Goal: Obtain resource: Download file/media

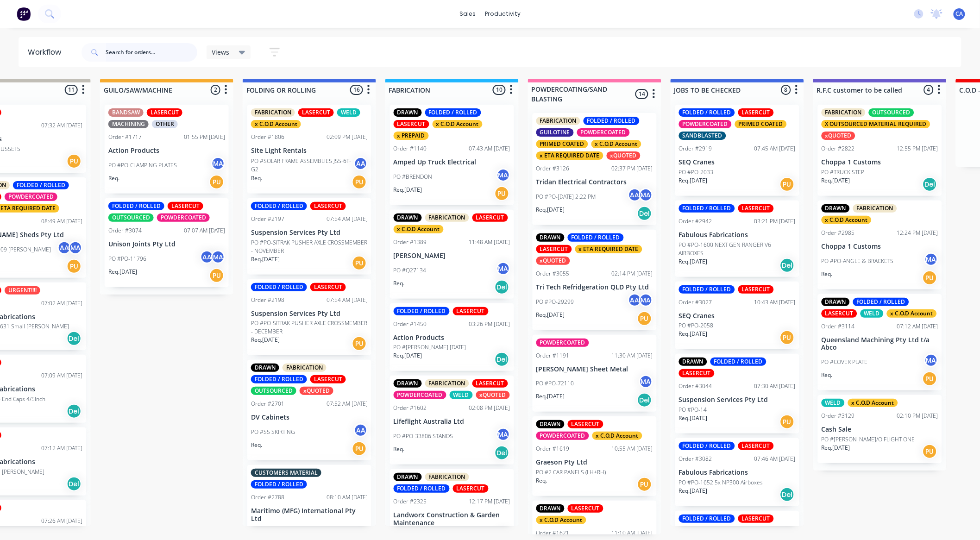
scroll to position [308, 0]
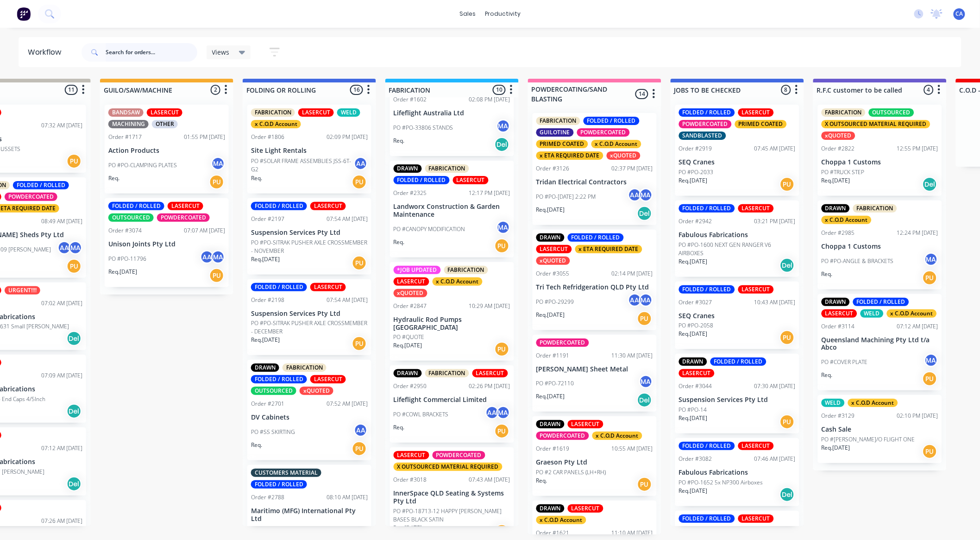
click at [141, 52] on input "text" at bounding box center [152, 52] width 92 height 19
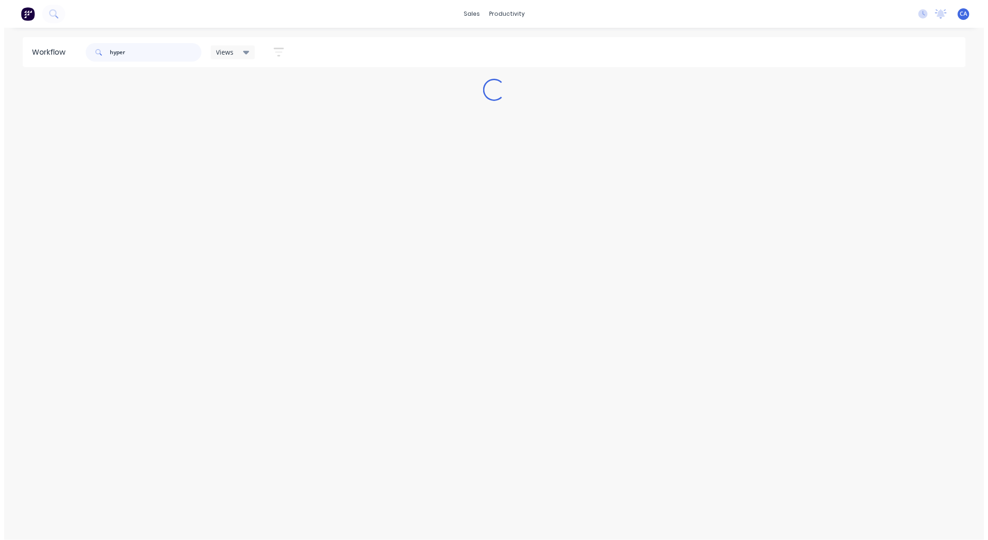
scroll to position [0, 0]
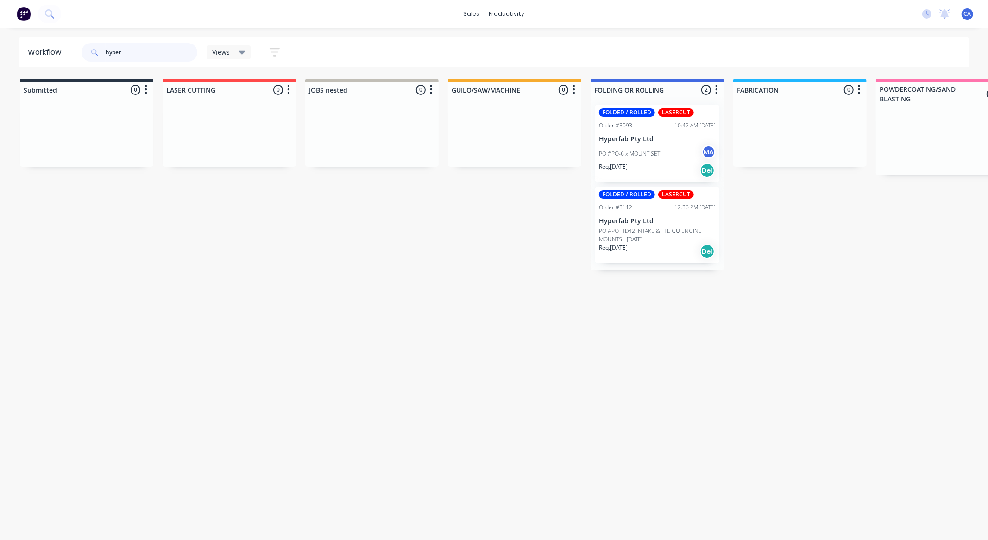
type input "hyper"
click at [649, 181] on div "FOLDED / ROLLED LASERCUT Order #3093 10:42 AM 02/10/25 Hyperfab Pty Ltd PO #PO-…" at bounding box center [657, 143] width 124 height 77
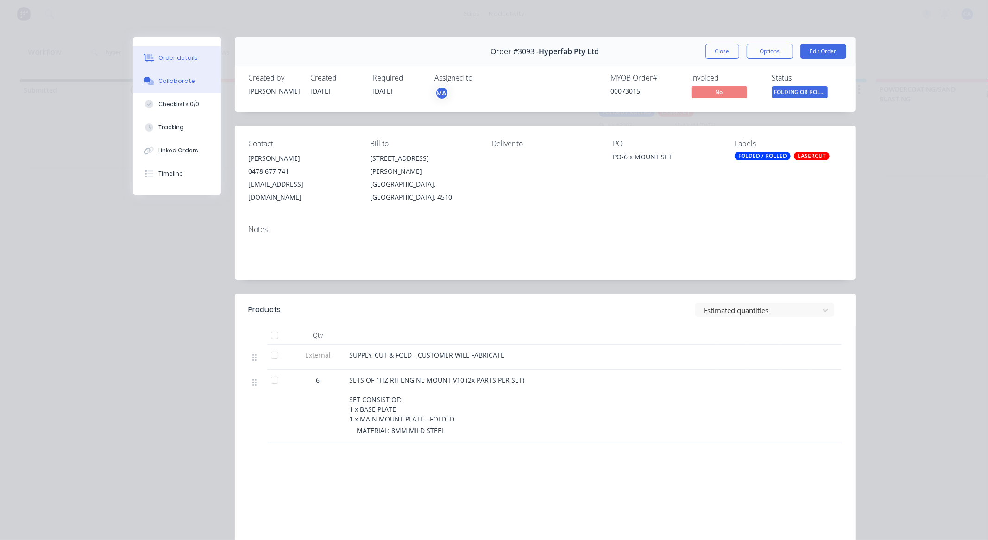
click at [173, 84] on div "Collaborate" at bounding box center [176, 81] width 37 height 8
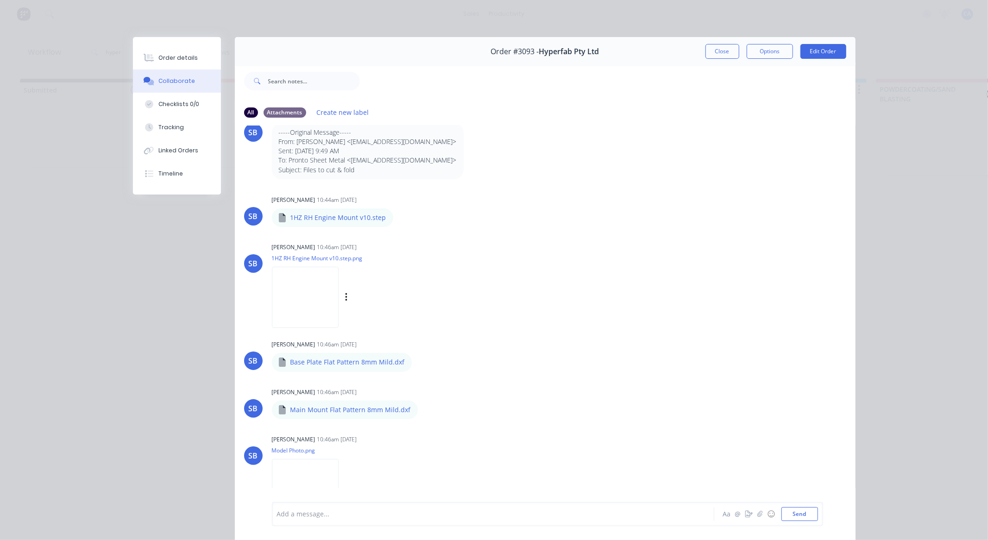
scroll to position [44, 0]
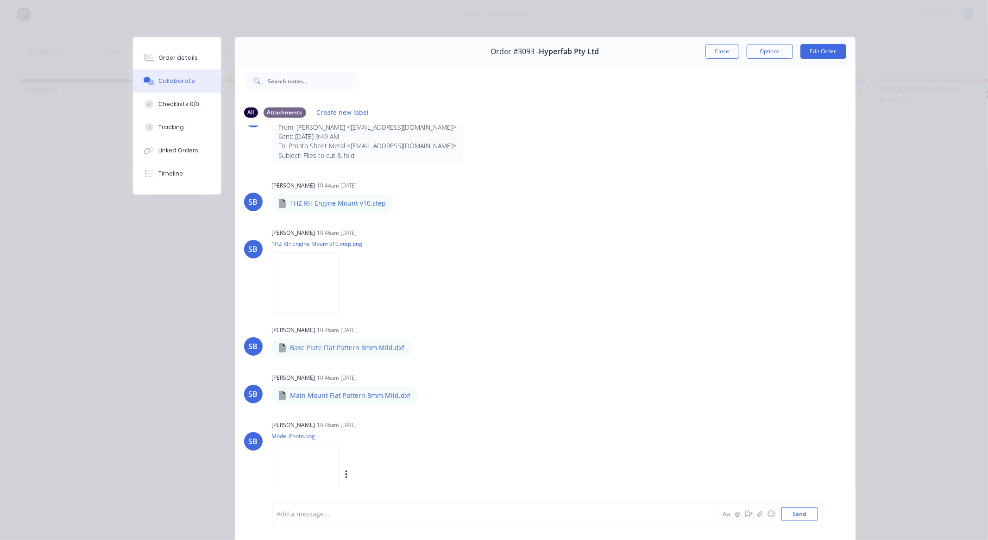
click at [314, 449] on img at bounding box center [305, 475] width 67 height 61
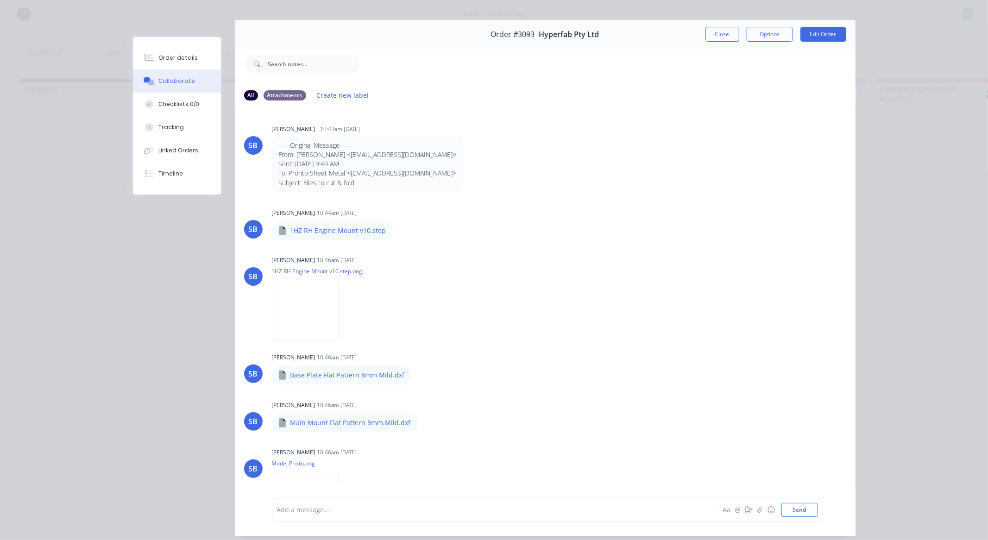
scroll to position [0, 0]
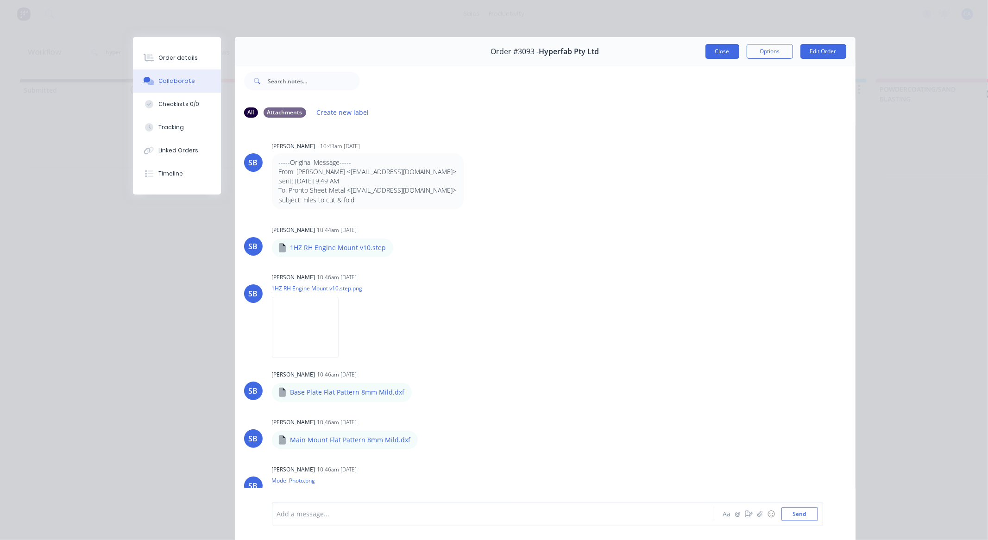
click at [715, 55] on button "Close" at bounding box center [722, 51] width 34 height 15
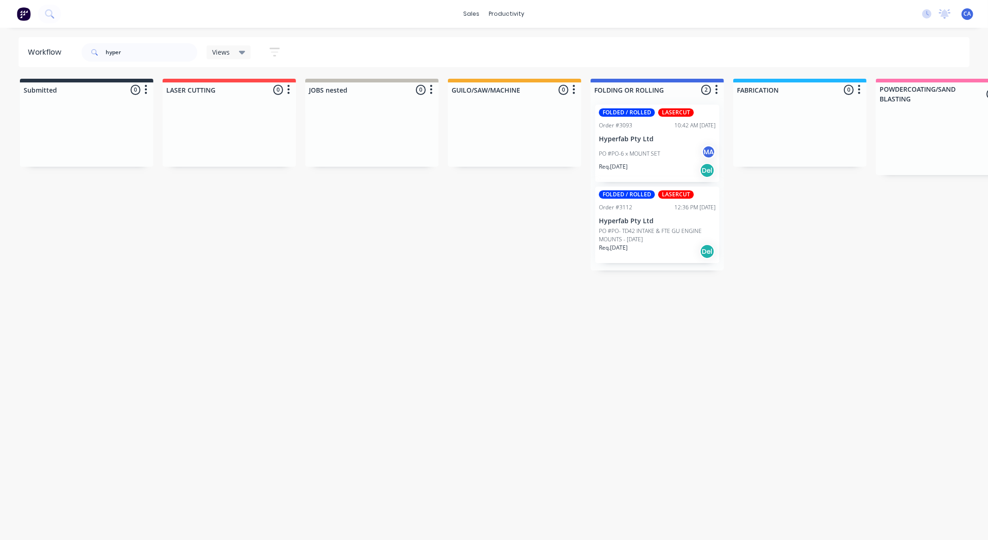
click at [653, 236] on p "PO #PO- TD42 INTAKE & FTE GU ENGINE MOUNTS - [DATE]" at bounding box center [657, 235] width 117 height 17
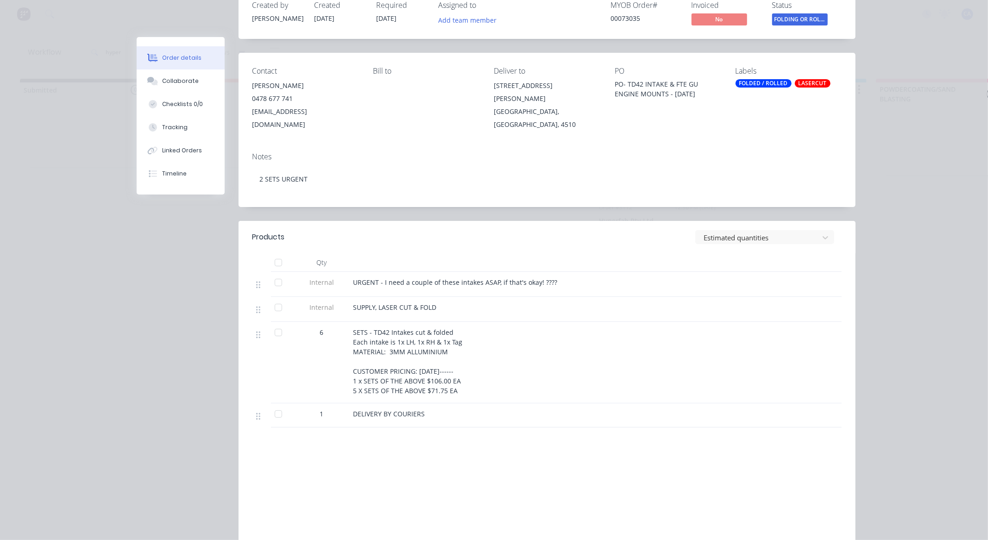
scroll to position [142, 0]
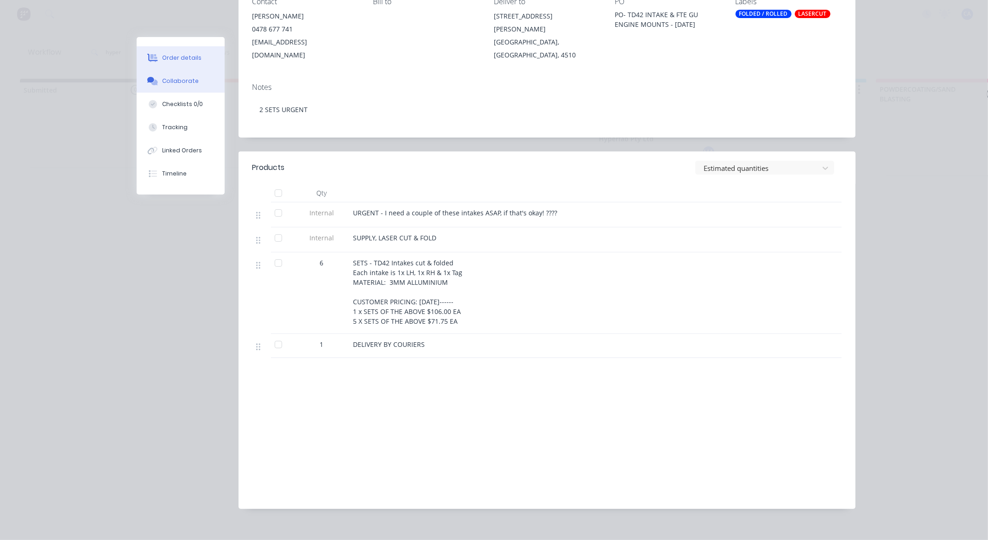
click at [173, 77] on div "Collaborate" at bounding box center [180, 81] width 37 height 8
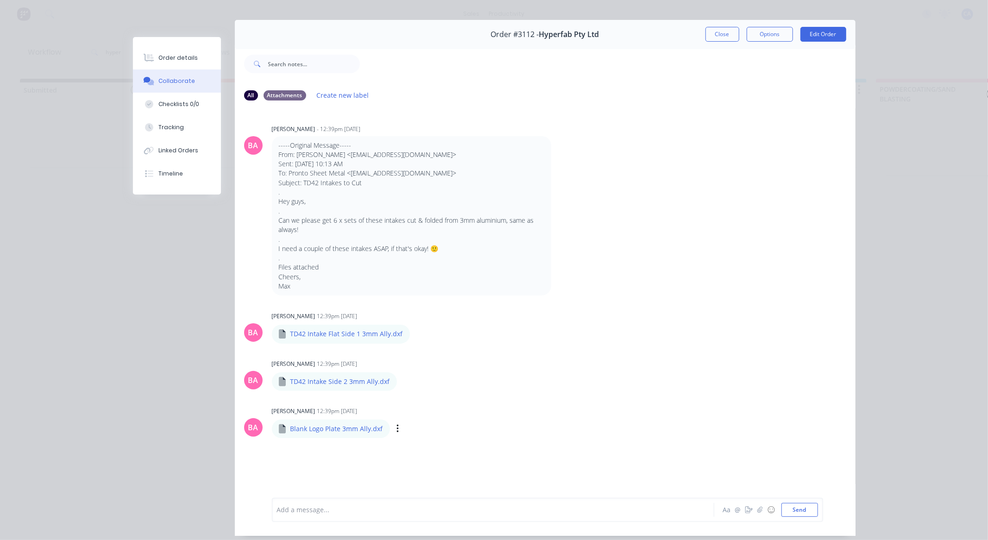
scroll to position [0, 0]
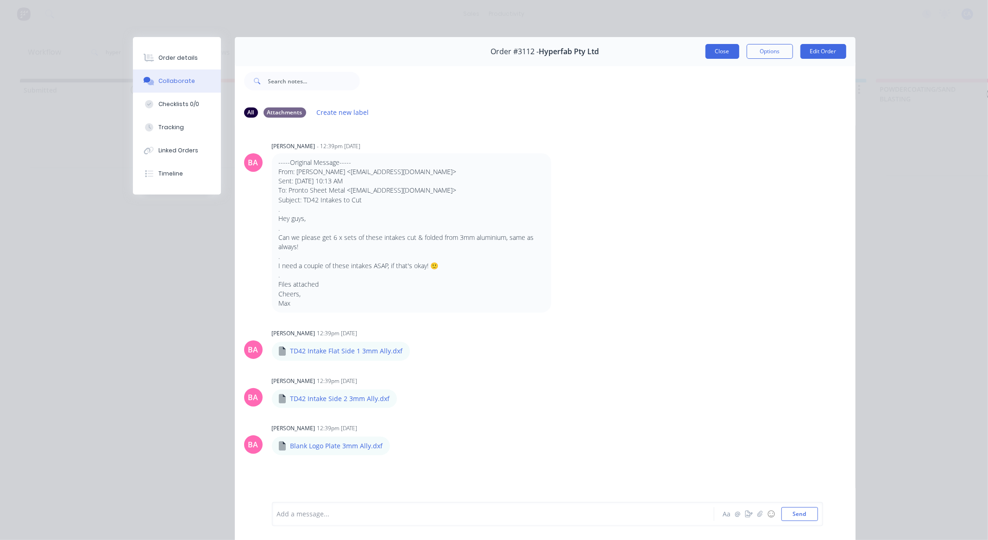
click at [718, 56] on button "Close" at bounding box center [722, 51] width 34 height 15
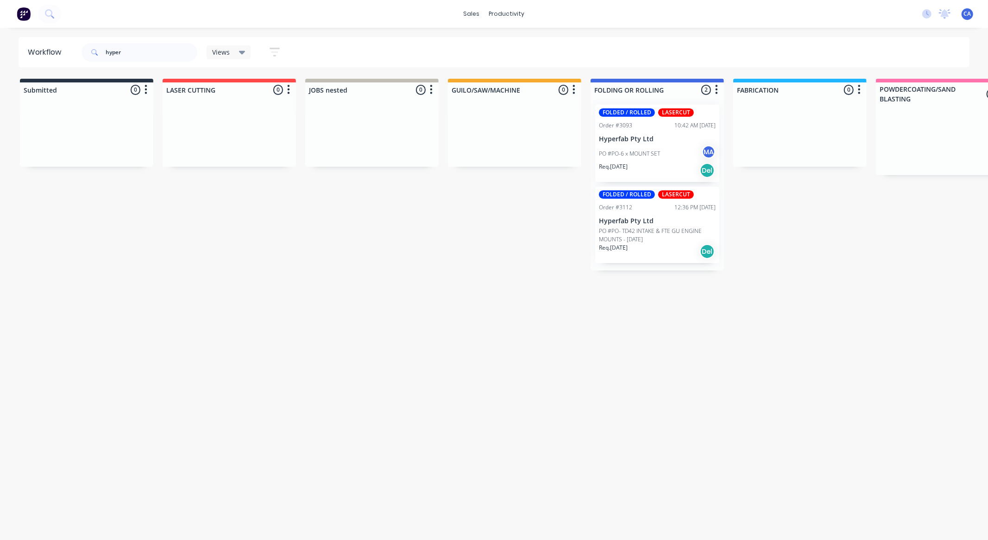
click at [649, 251] on div "Req. 03/10/25 Del" at bounding box center [657, 252] width 117 height 16
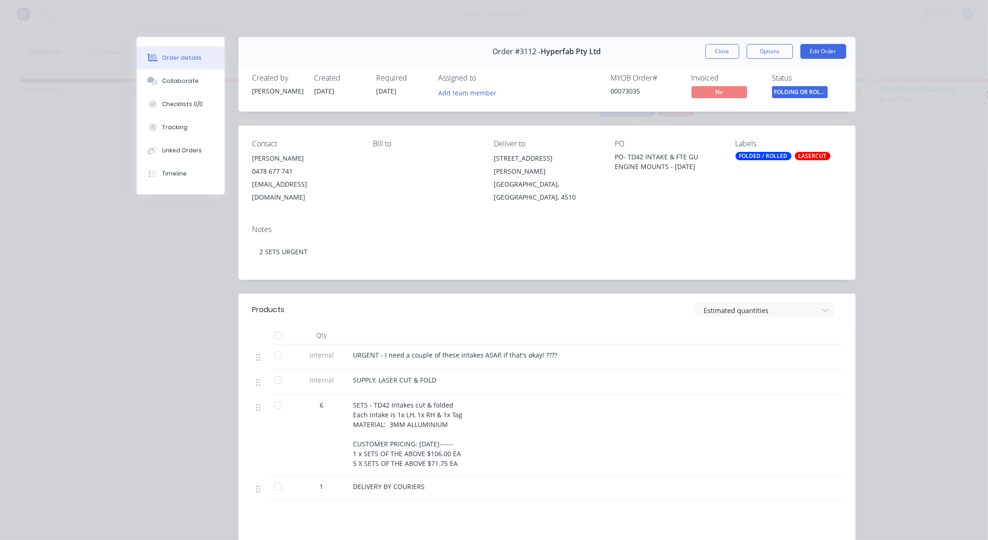
scroll to position [142, 0]
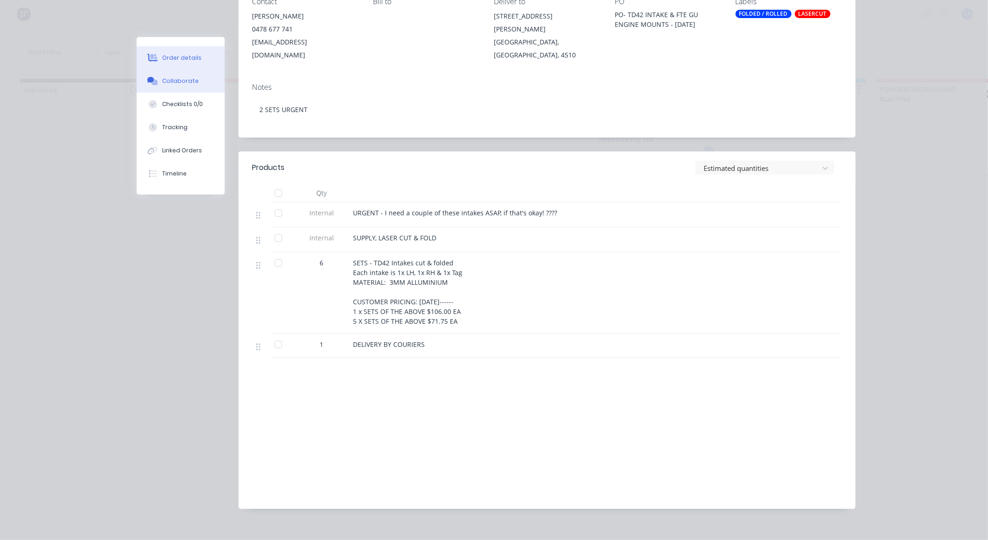
click at [201, 79] on button "Collaborate" at bounding box center [181, 80] width 88 height 23
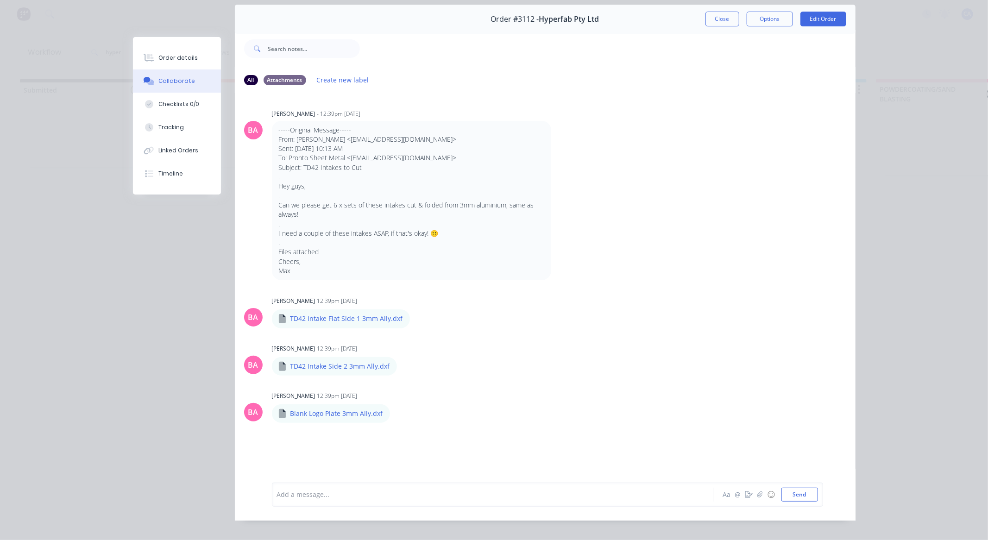
scroll to position [50, 0]
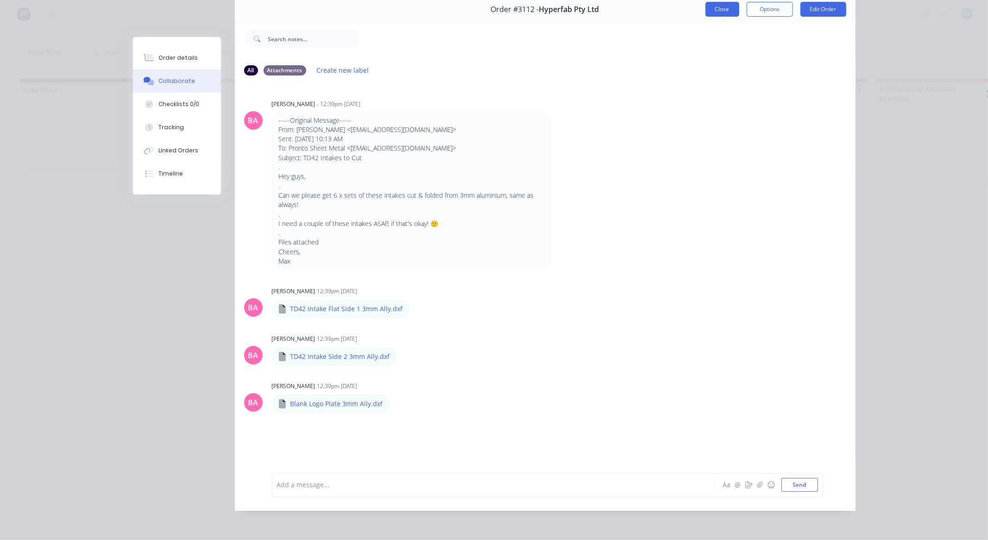
click at [720, 2] on button "Close" at bounding box center [722, 9] width 34 height 15
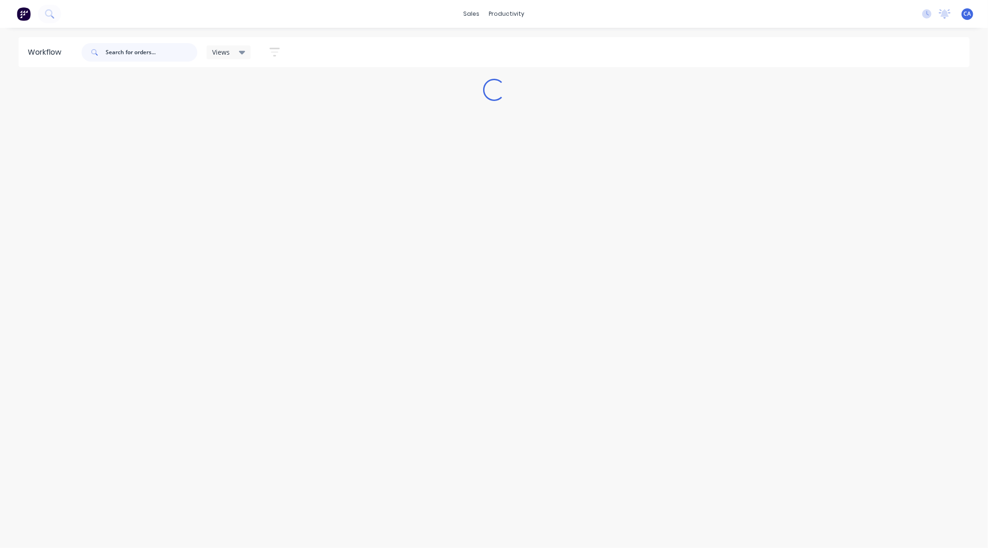
click at [127, 51] on input "text" at bounding box center [152, 52] width 92 height 19
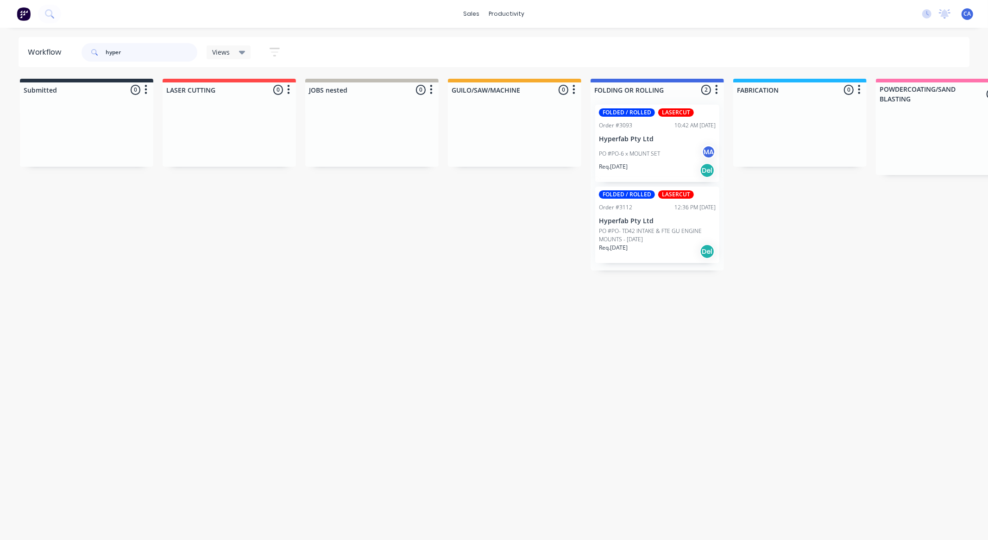
type input "hyper"
click at [647, 233] on p "PO #PO- TD42 INTAKE & FTE GU ENGINE MOUNTS - [DATE]" at bounding box center [657, 235] width 117 height 17
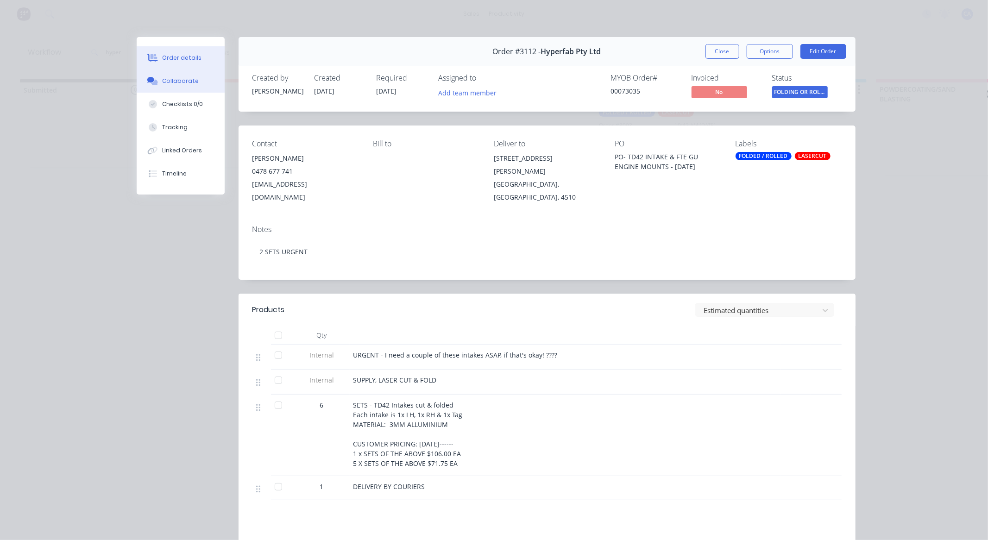
click at [196, 85] on button "Collaborate" at bounding box center [181, 80] width 88 height 23
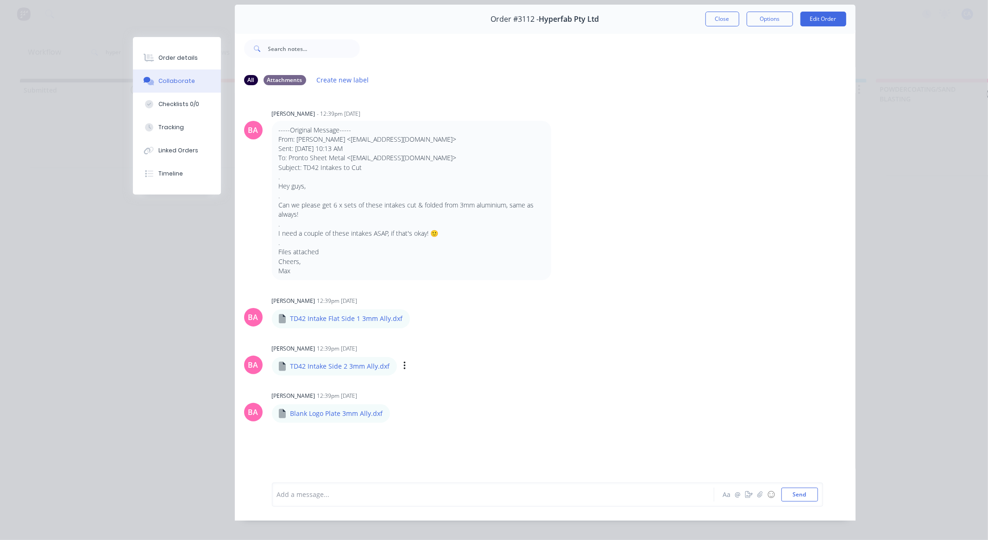
scroll to position [50, 0]
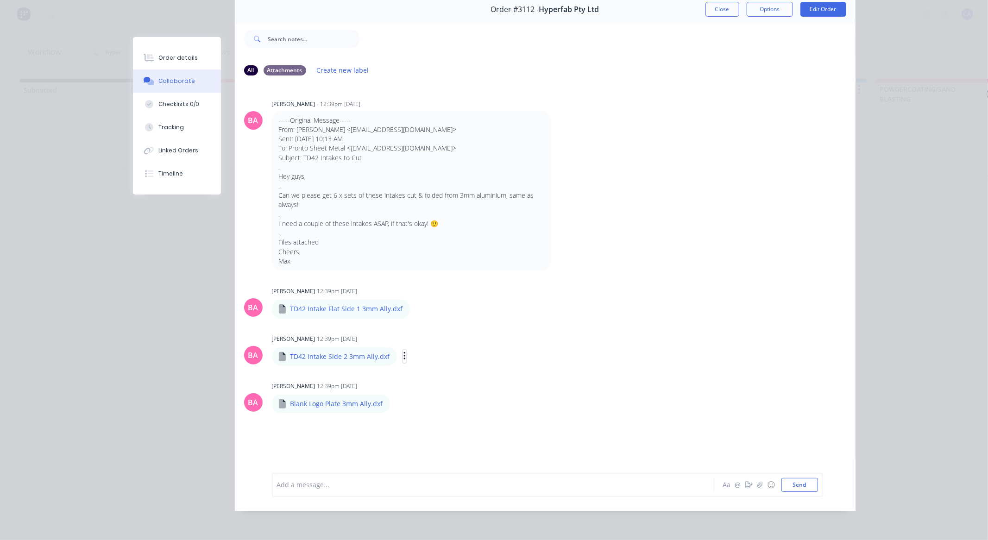
click at [403, 352] on icon "button" at bounding box center [404, 356] width 2 height 8
click at [427, 371] on button "Download" at bounding box center [465, 381] width 104 height 21
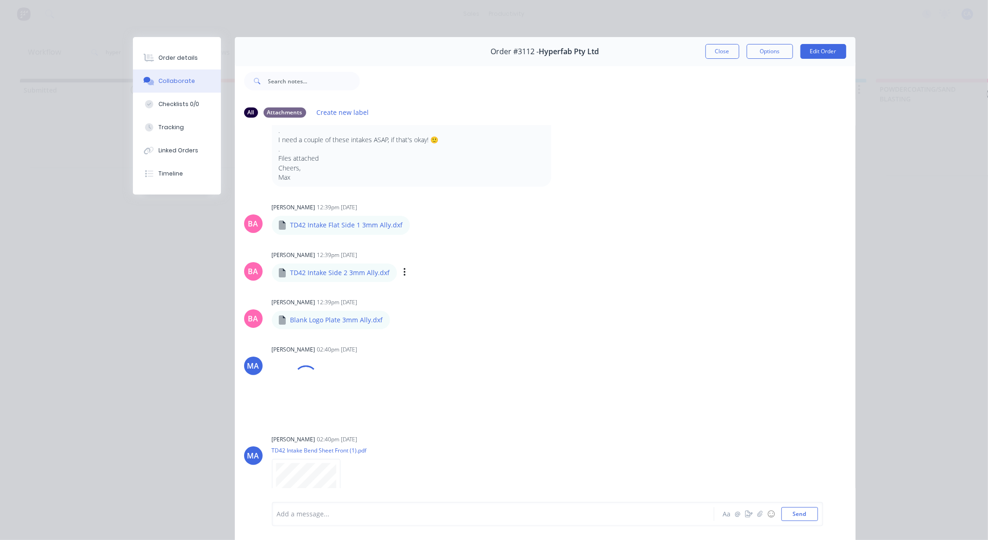
scroll to position [148, 0]
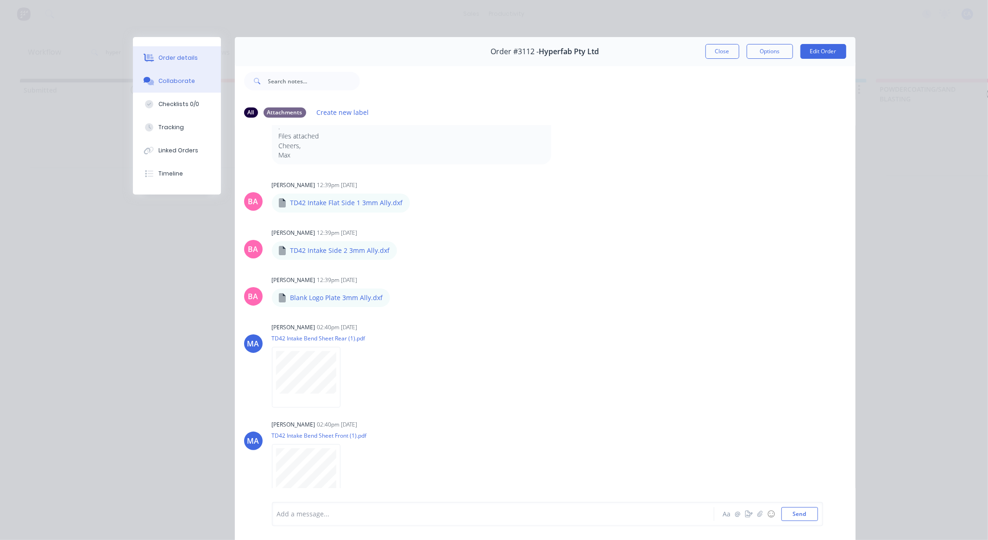
click at [196, 62] on button "Order details" at bounding box center [177, 57] width 88 height 23
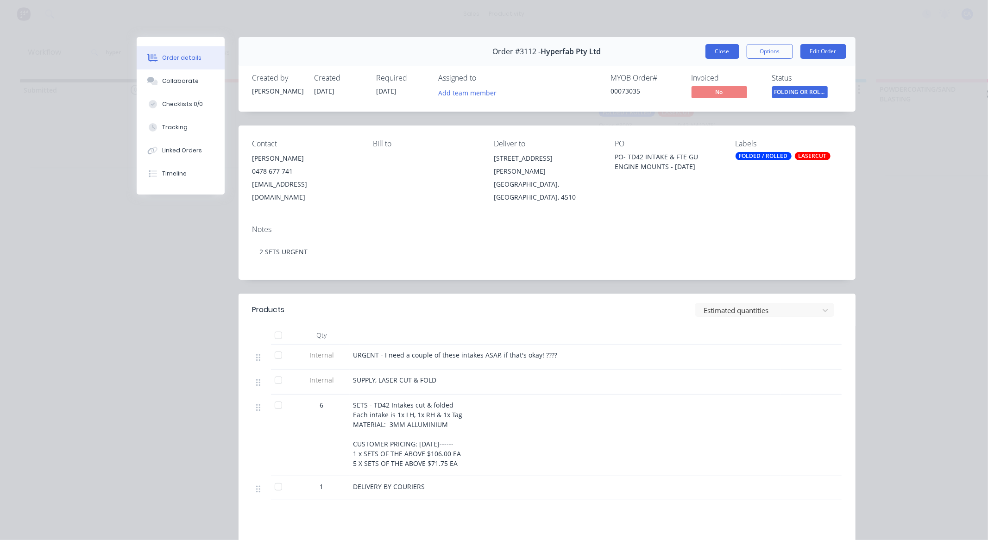
click at [711, 53] on button "Close" at bounding box center [722, 51] width 34 height 15
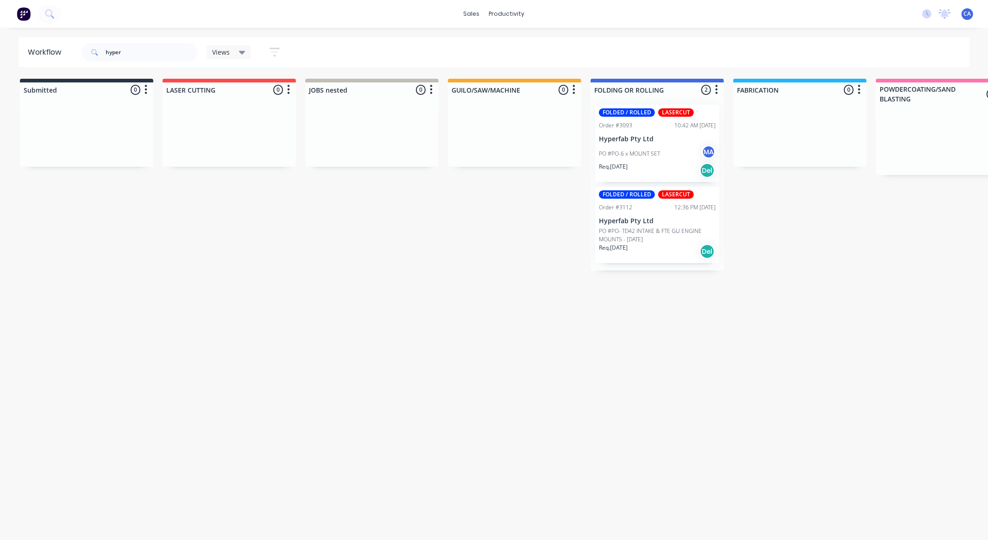
click at [618, 142] on p "Hyperfab Pty Ltd" at bounding box center [657, 139] width 117 height 8
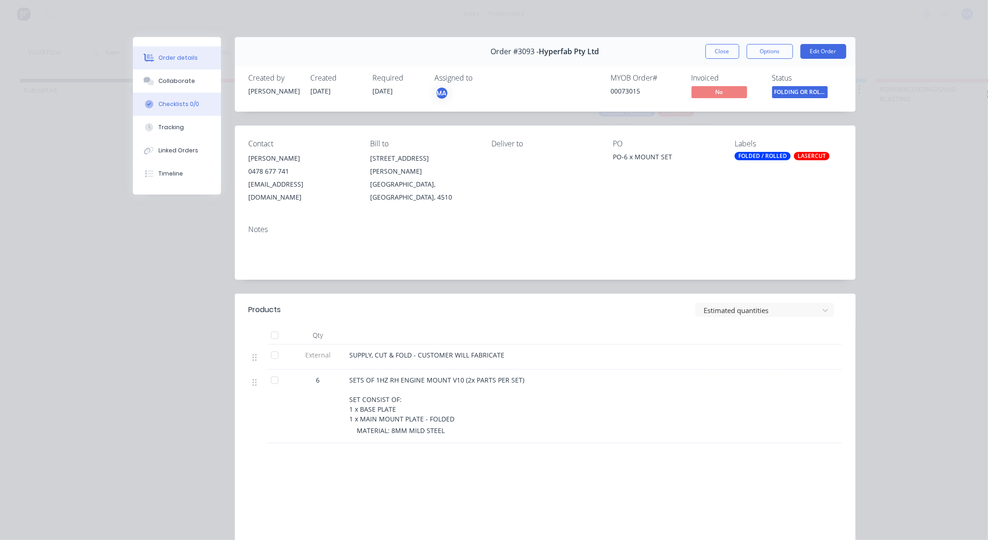
drag, startPoint x: 160, startPoint y: 94, endPoint x: 170, endPoint y: 86, distance: 12.8
click at [160, 94] on button "Checklists 0/0" at bounding box center [177, 104] width 88 height 23
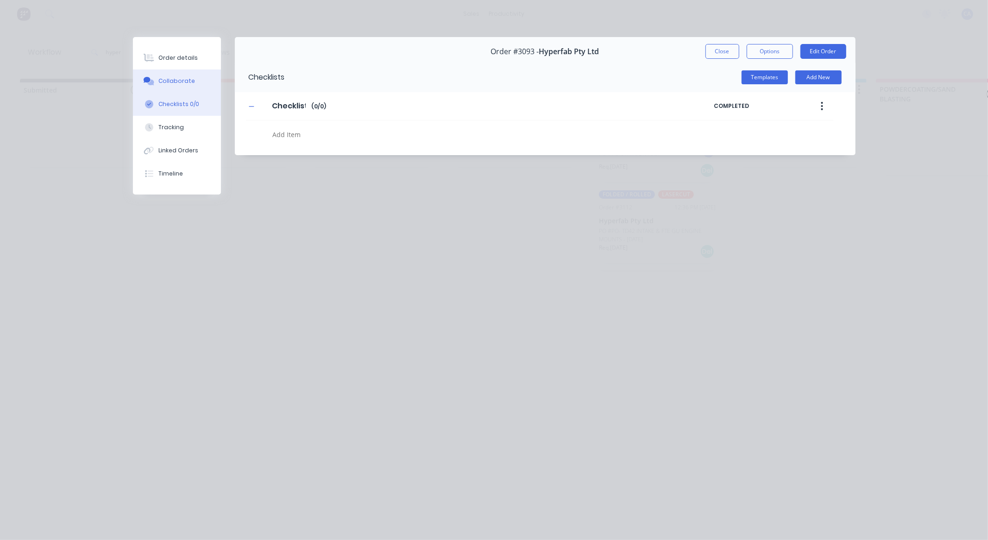
click at [170, 83] on div "Collaborate" at bounding box center [176, 81] width 37 height 8
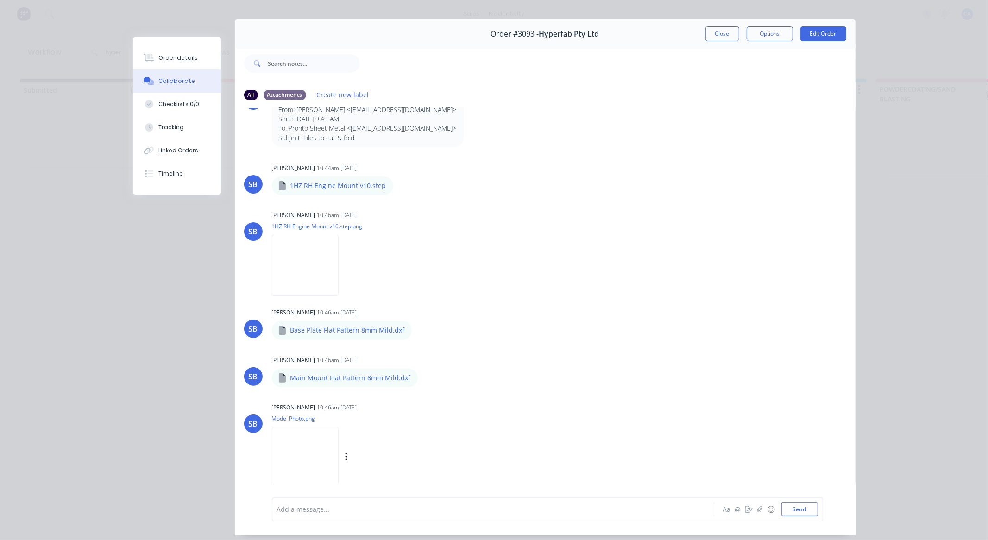
scroll to position [50, 0]
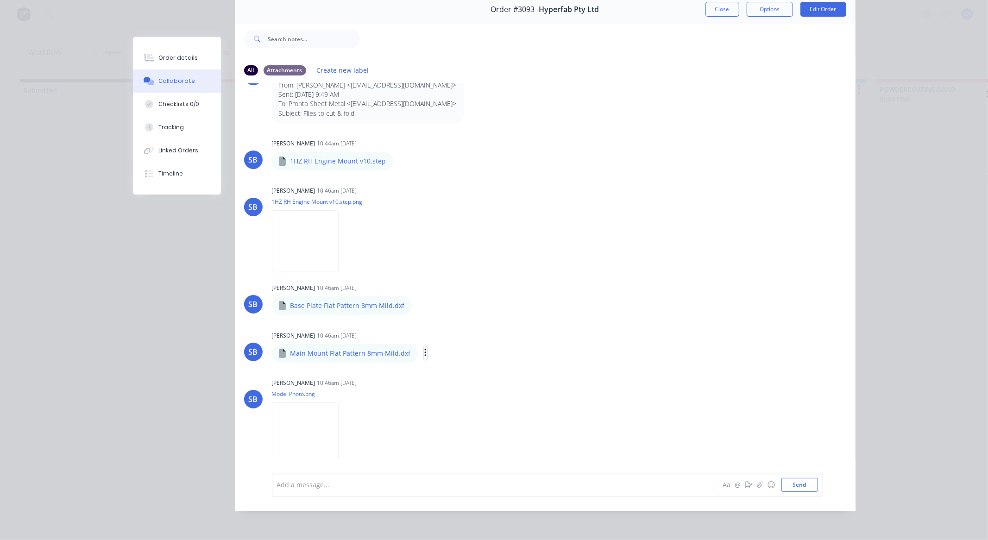
click at [424, 346] on button "button" at bounding box center [426, 352] width 4 height 13
click at [418, 302] on icon "button" at bounding box center [419, 306] width 2 height 8
click at [444, 327] on button "Download" at bounding box center [480, 330] width 104 height 21
click at [424, 349] on icon "button" at bounding box center [425, 353] width 2 height 8
click at [448, 367] on button "Download" at bounding box center [486, 377] width 104 height 21
